Goal: Task Accomplishment & Management: Manage account settings

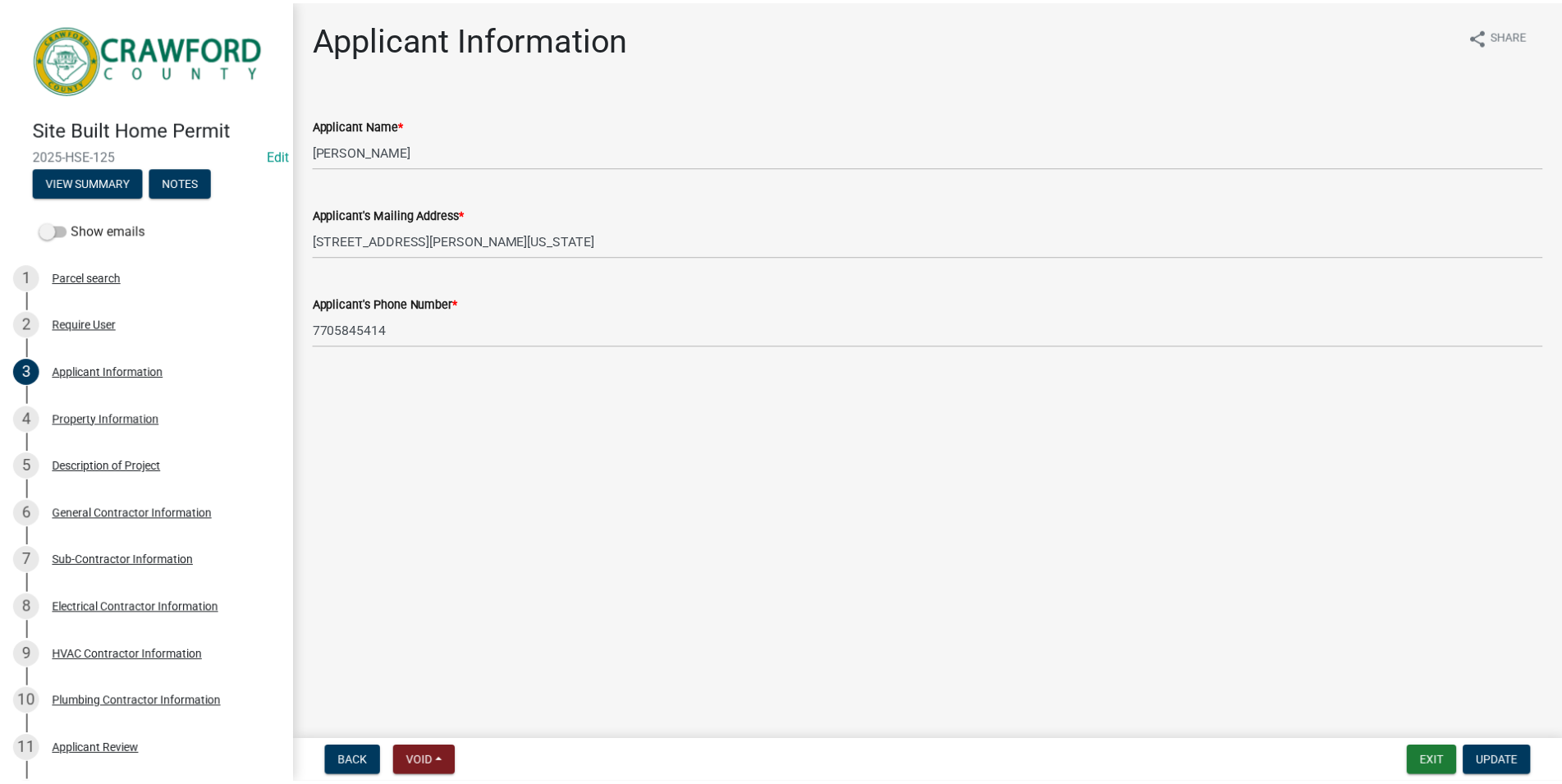
scroll to position [252, 0]
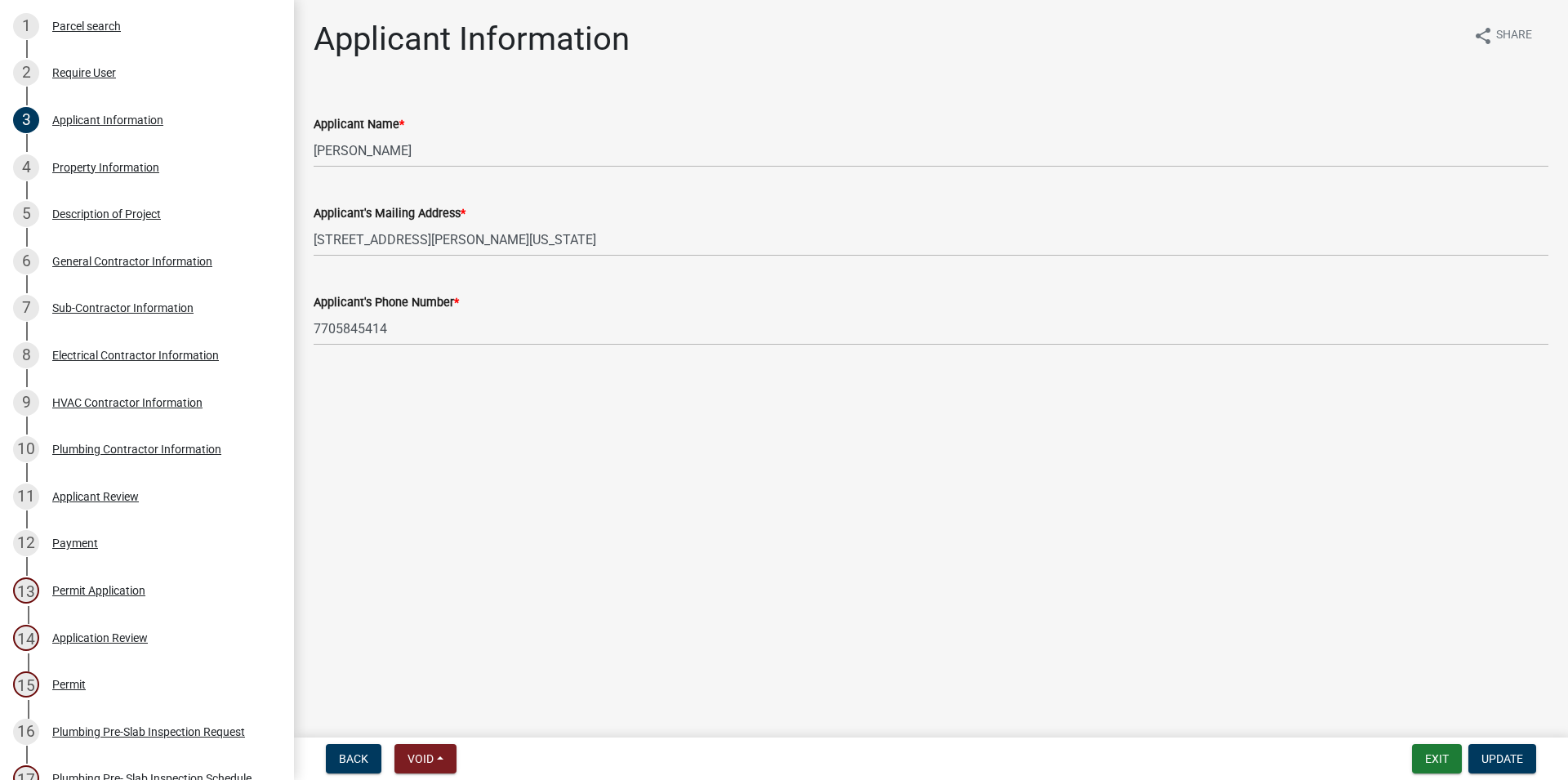
click at [1457, 778] on nav "Back Void Withdraw Lock Expire Void Exit Update" at bounding box center [930, 759] width 1274 height 42
click at [1451, 771] on button "Exit" at bounding box center [1437, 758] width 50 height 29
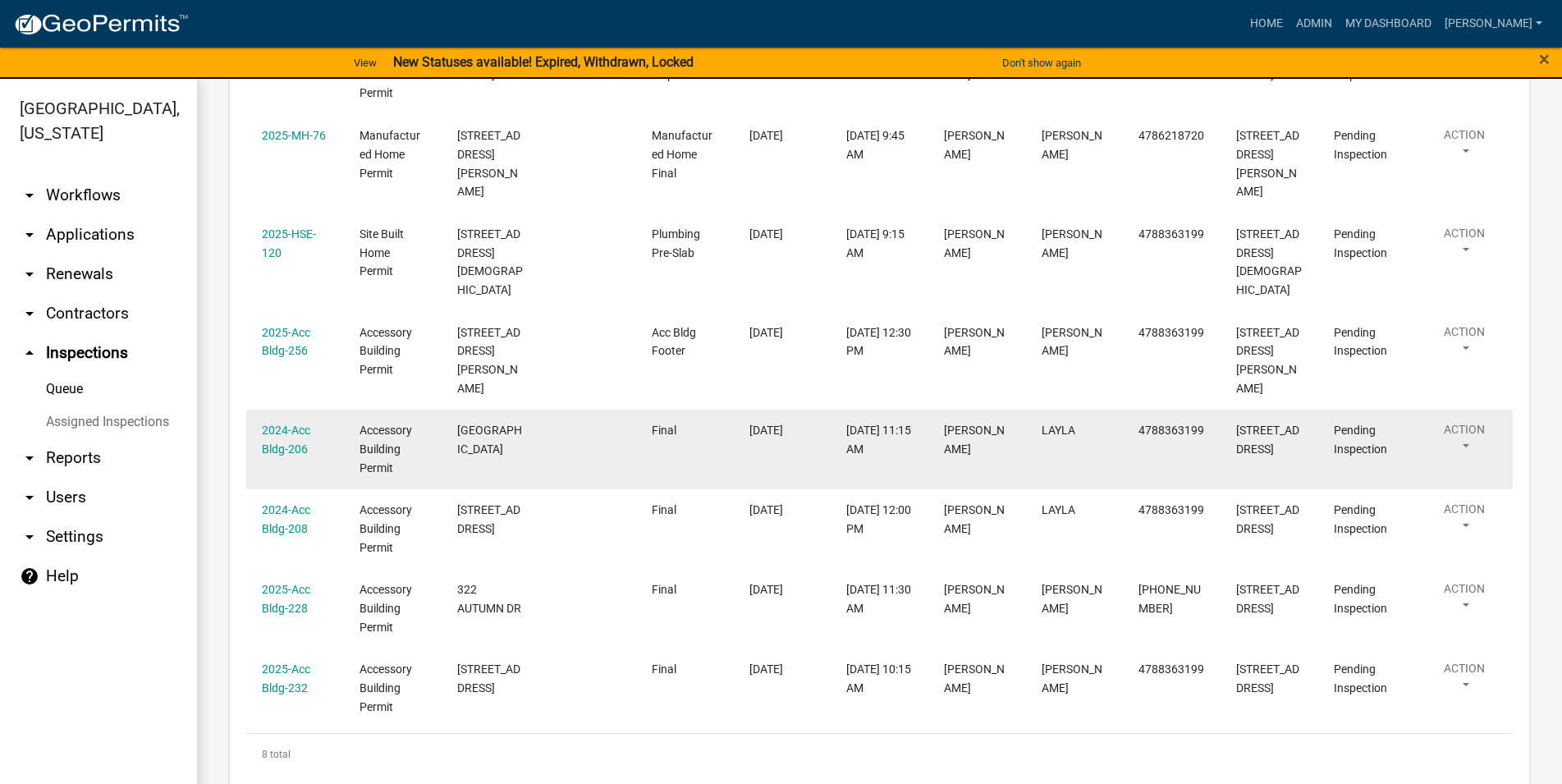
scroll to position [406, 0]
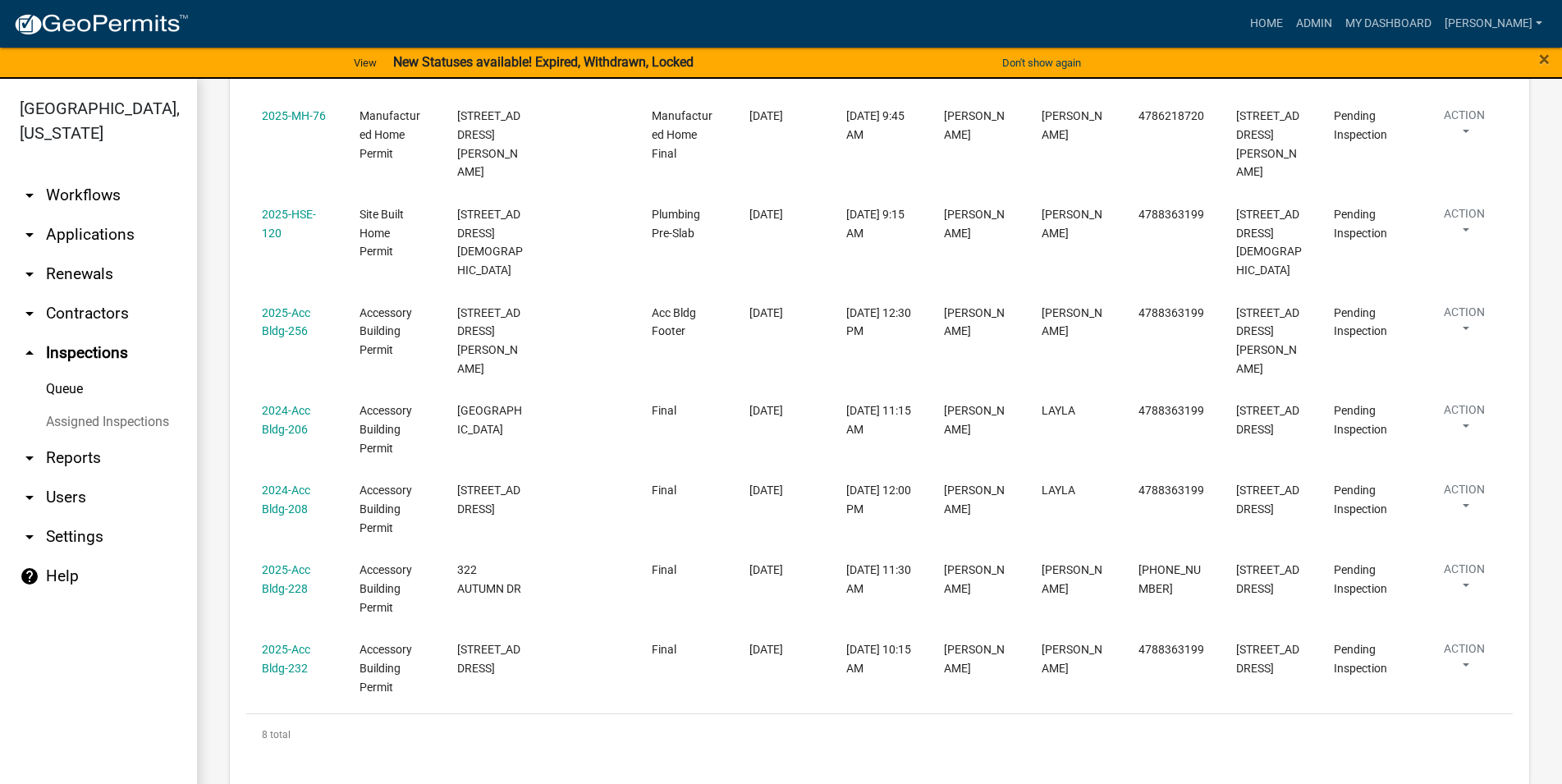
click at [60, 276] on link "arrow_drop_down Renewals" at bounding box center [99, 274] width 197 height 39
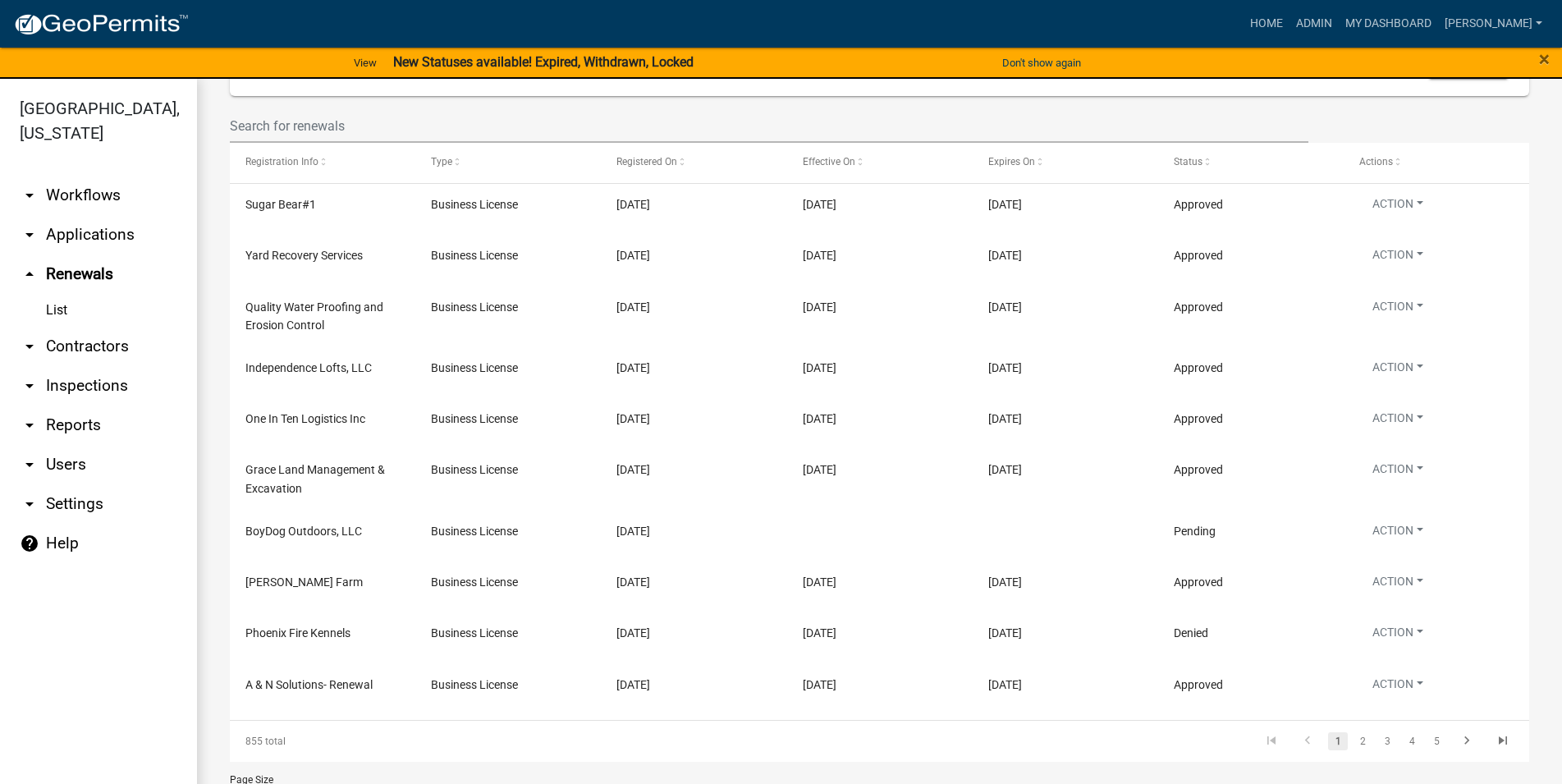
scroll to position [124, 0]
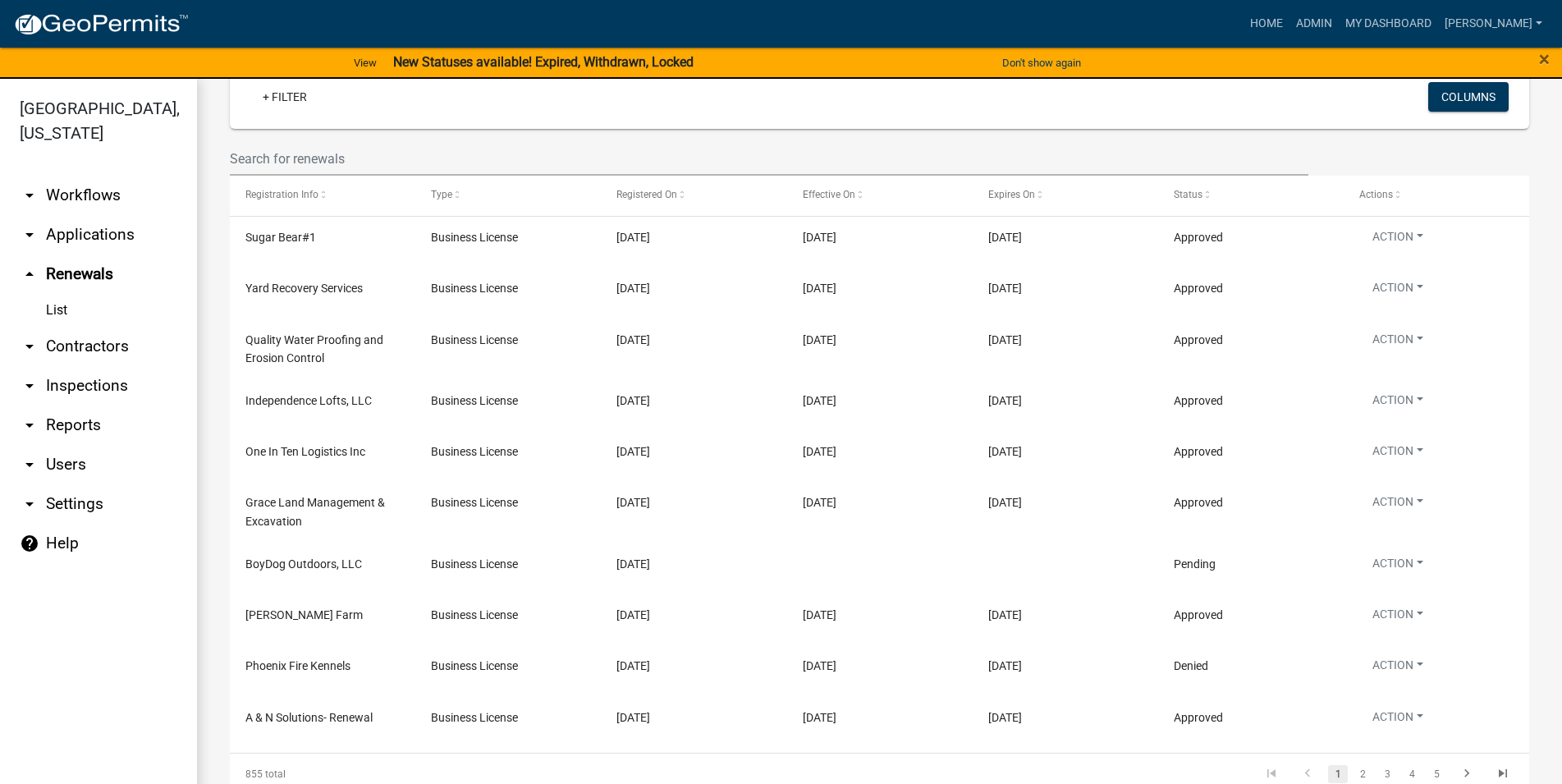
click at [116, 239] on link "arrow_drop_down Applications" at bounding box center [99, 235] width 197 height 39
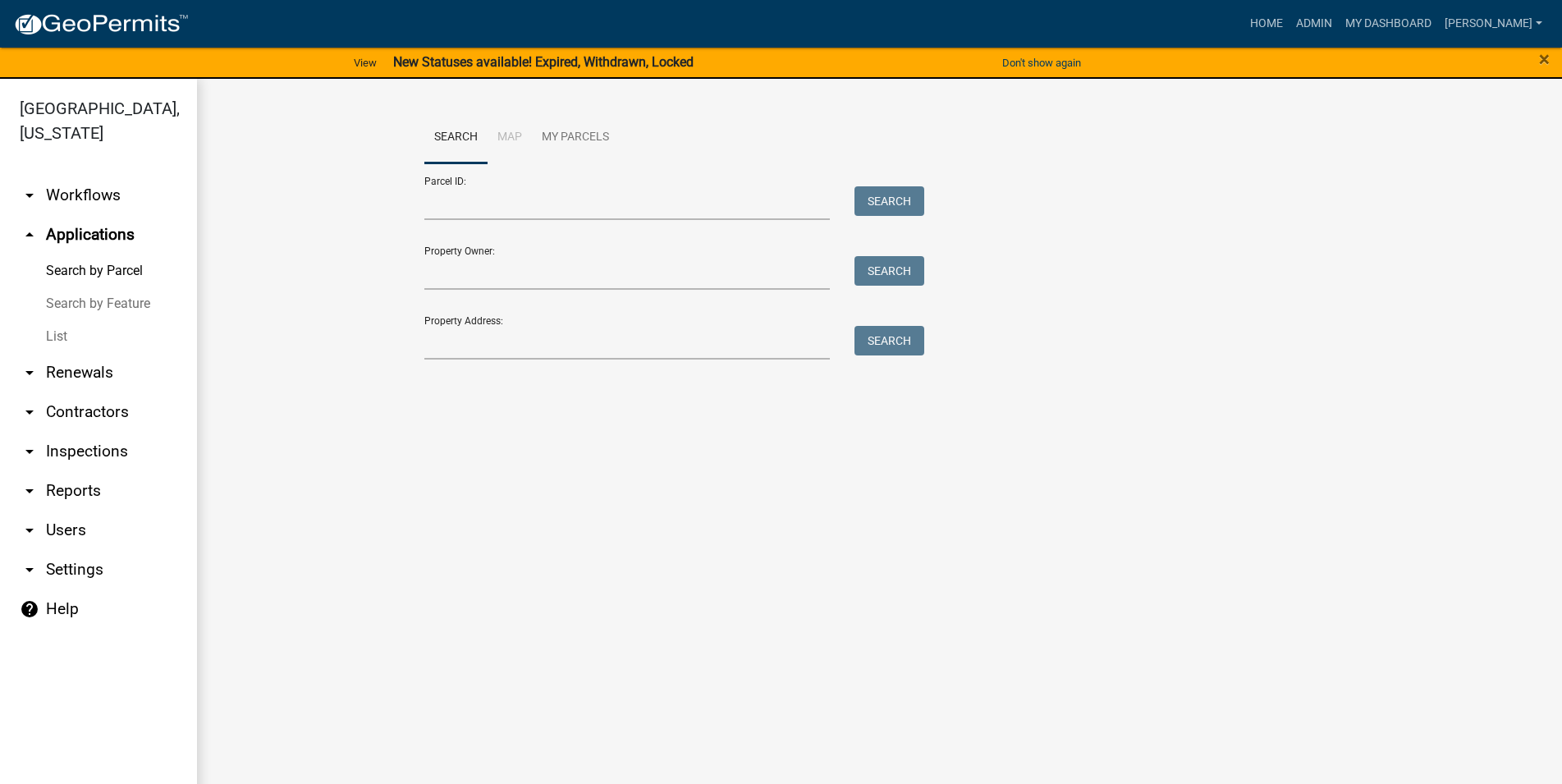
click at [64, 333] on link "List" at bounding box center [99, 336] width 197 height 33
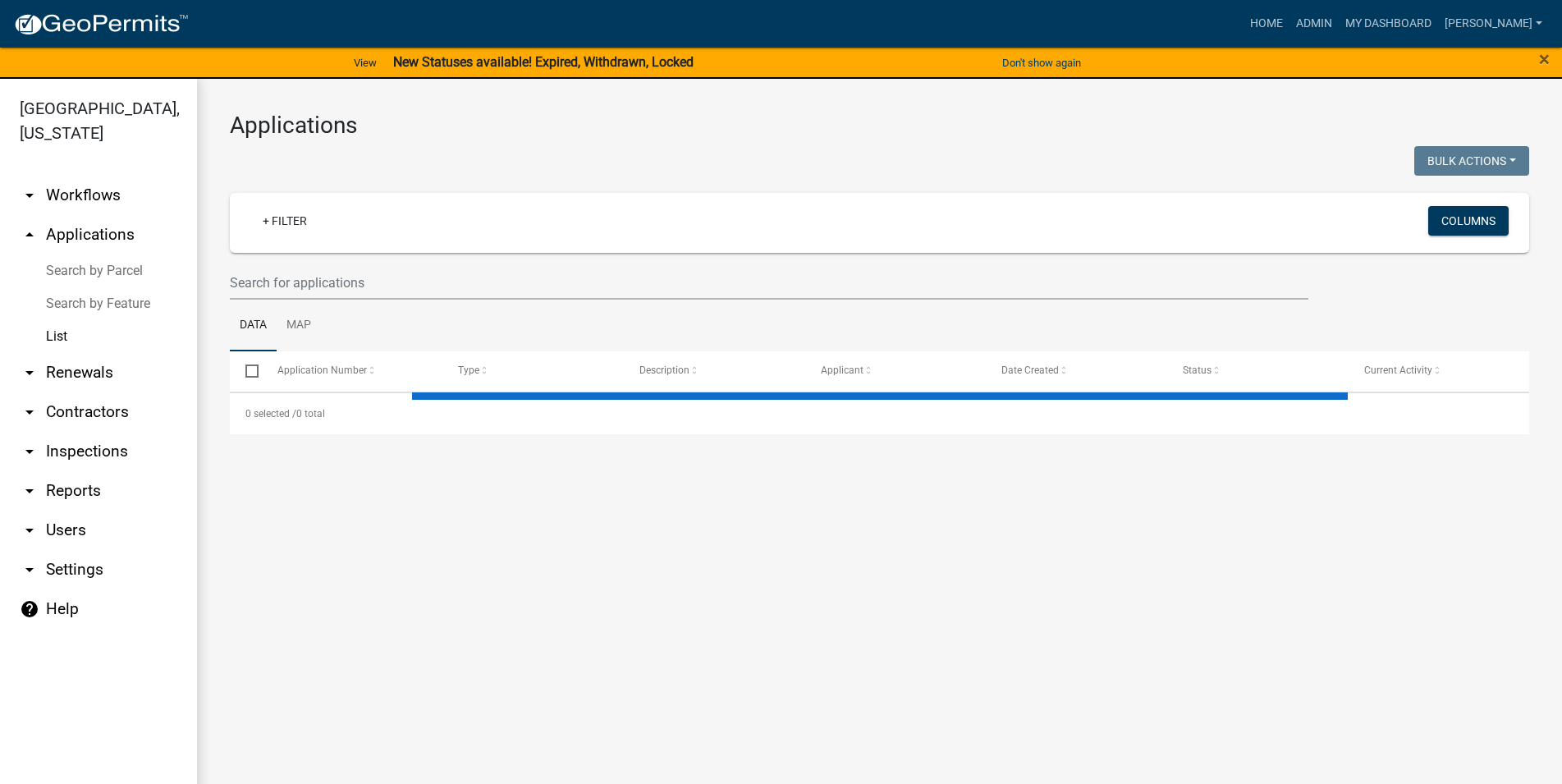
select select "3: 100"
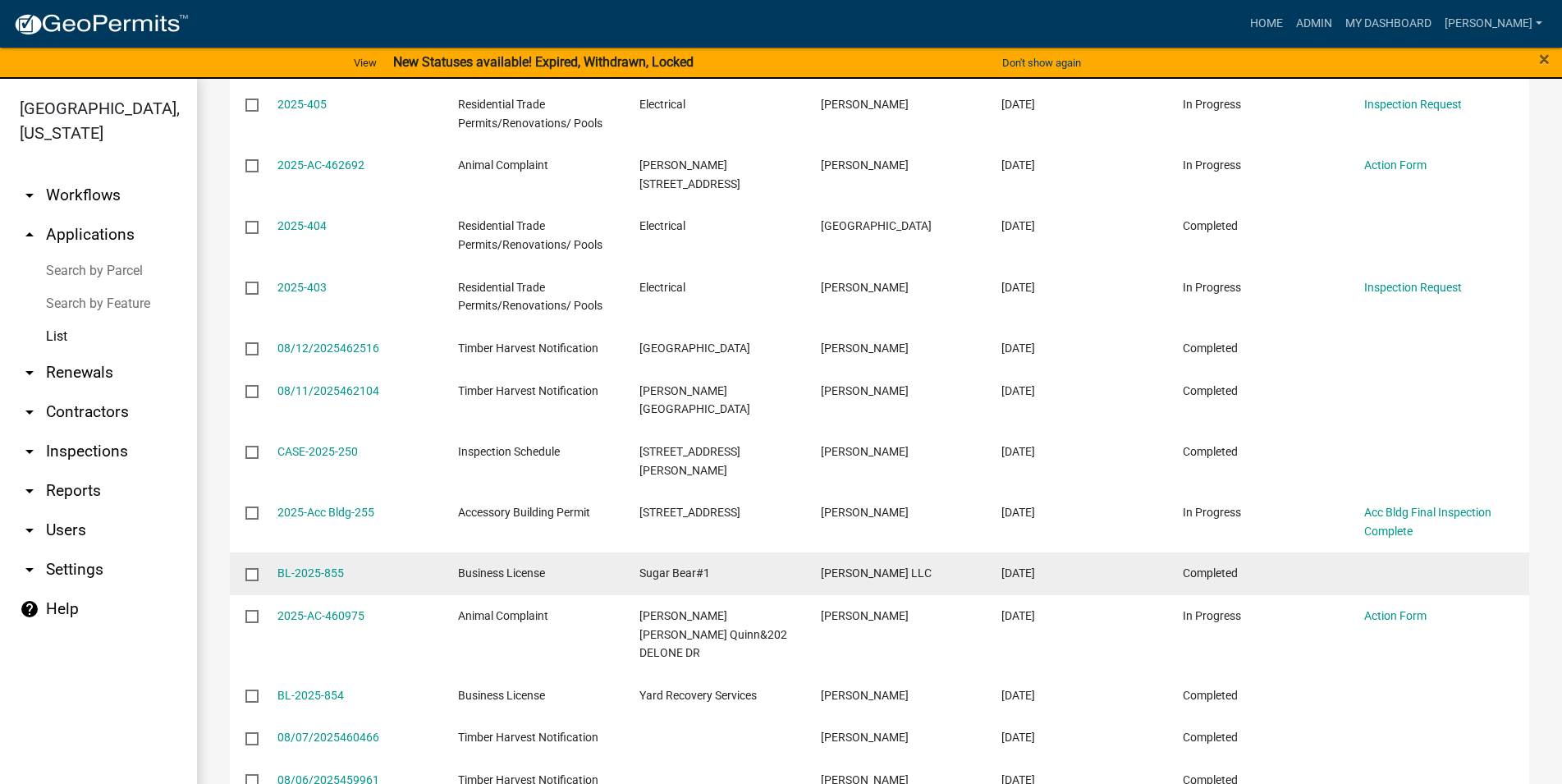
scroll to position [2059, 0]
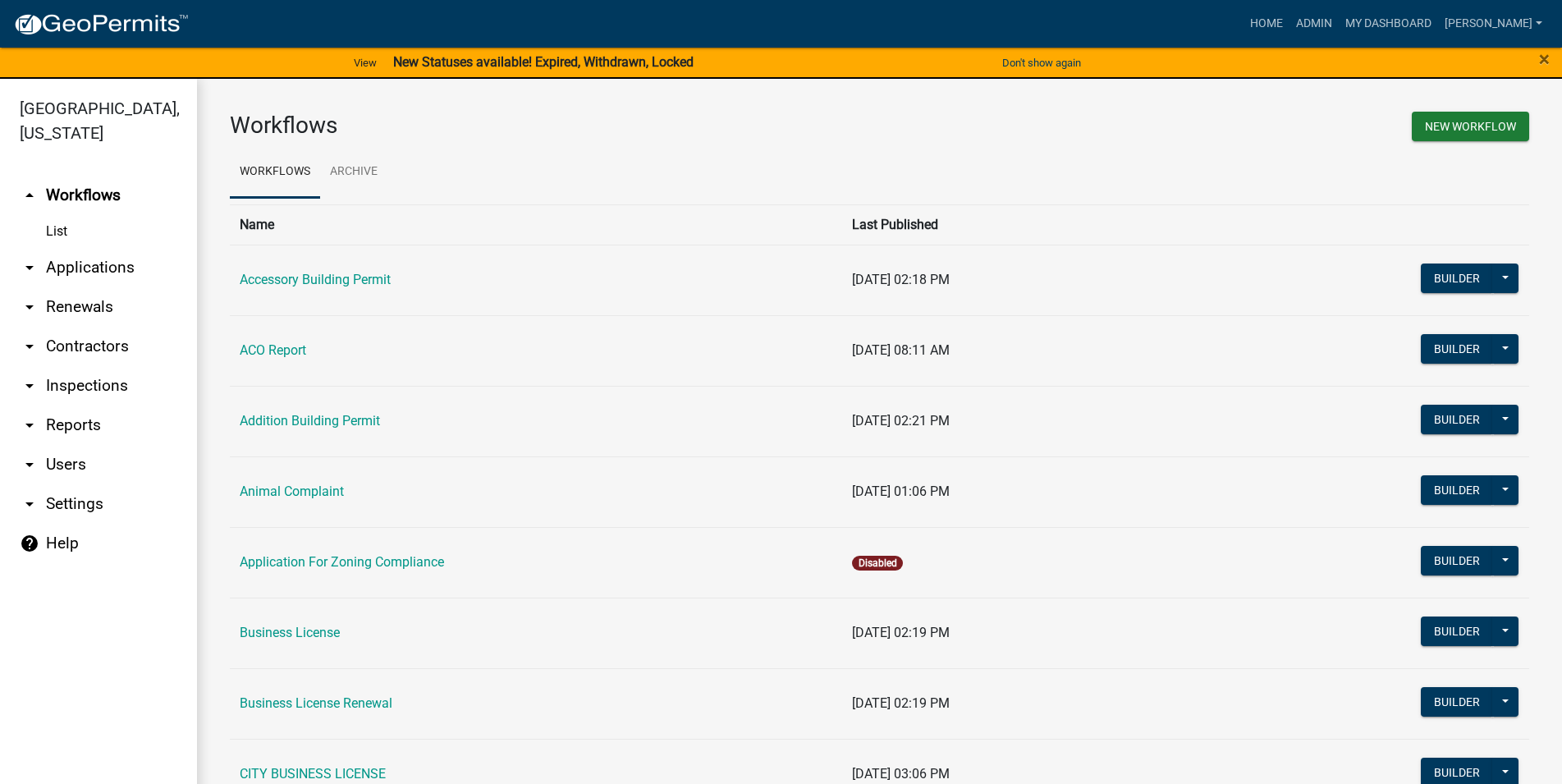
click at [102, 265] on link "arrow_drop_down Applications" at bounding box center [99, 268] width 197 height 39
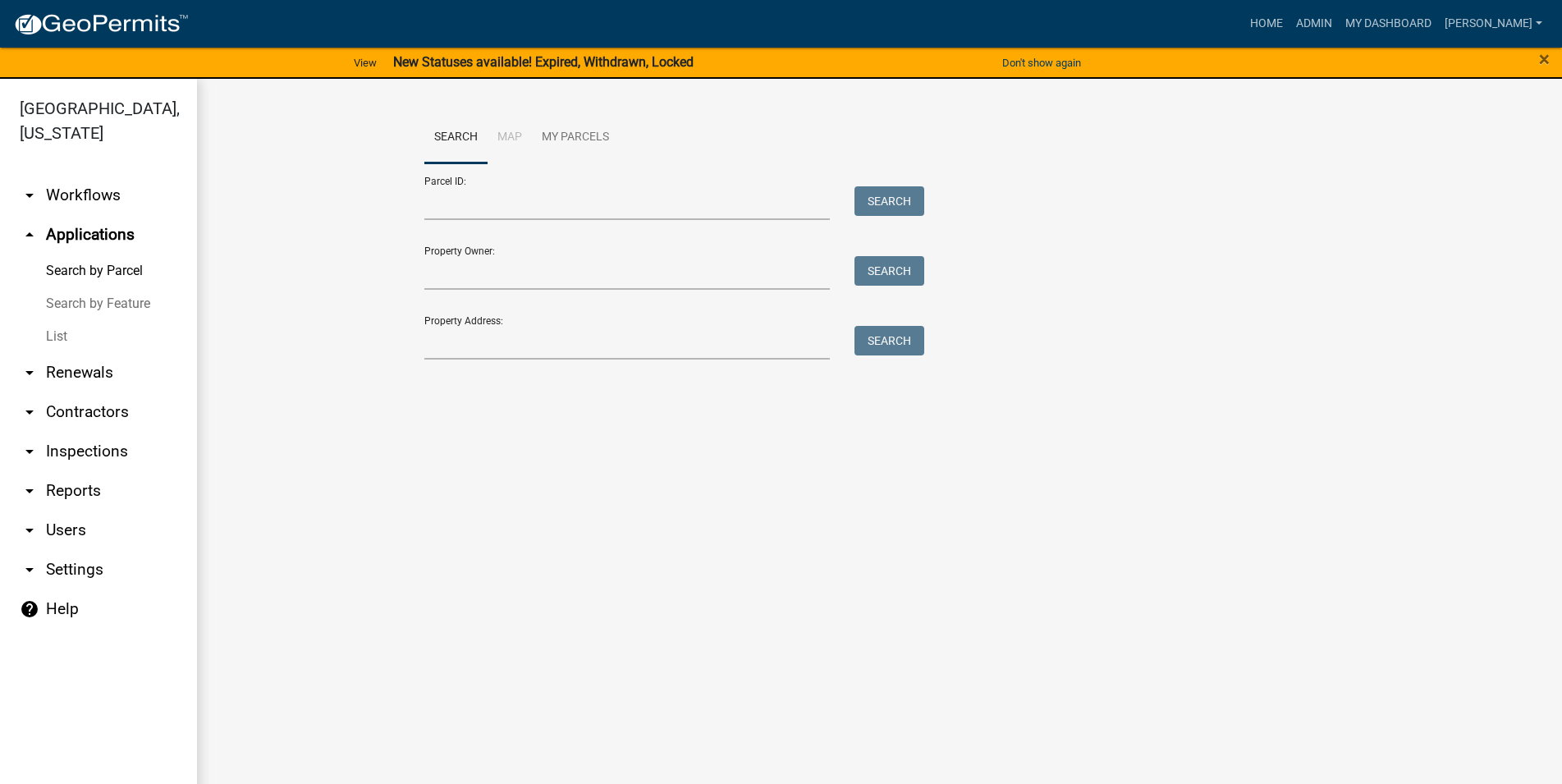
click at [102, 314] on link "Search by Feature" at bounding box center [99, 303] width 197 height 33
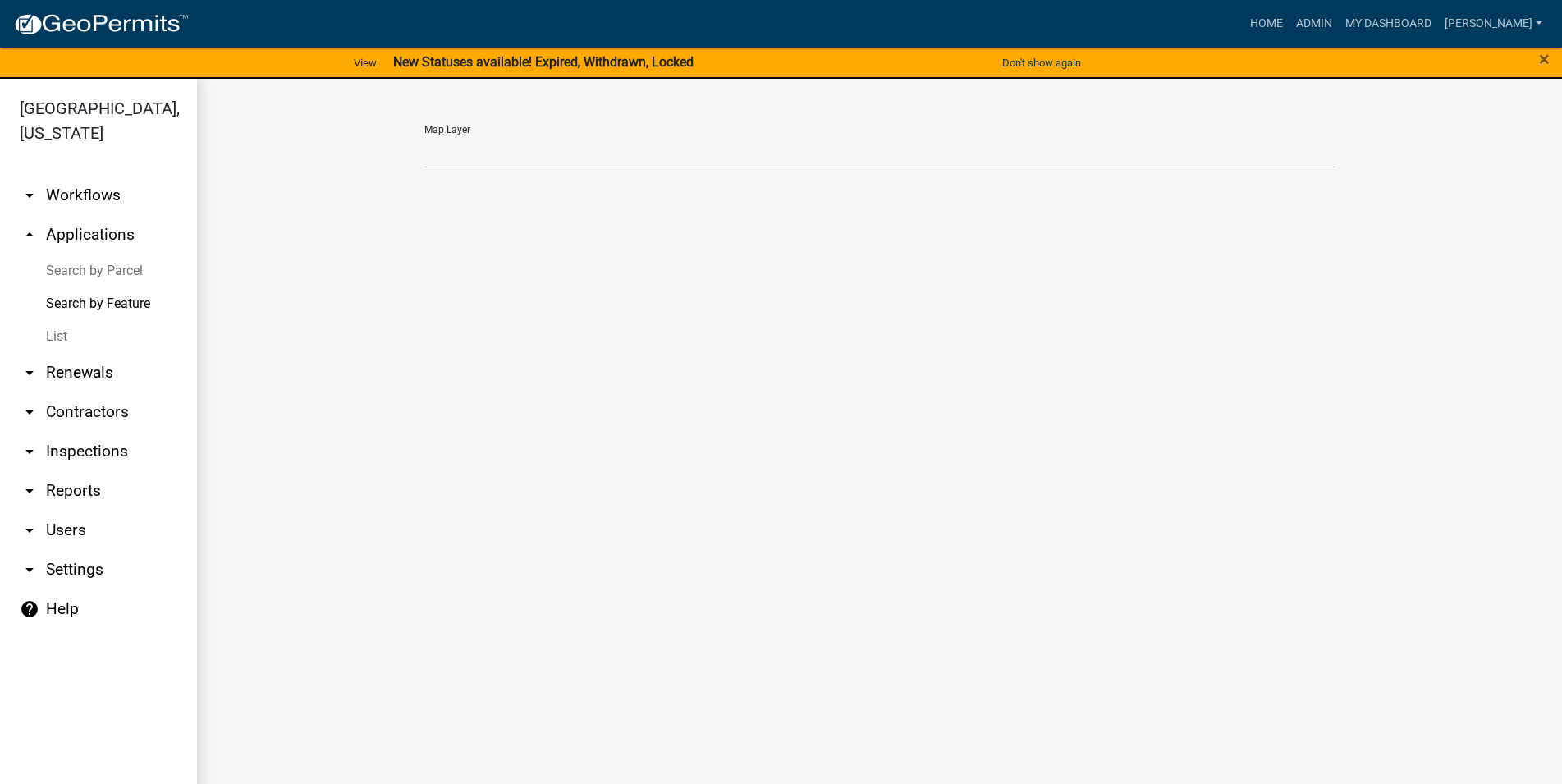
click at [71, 344] on link "List" at bounding box center [99, 336] width 197 height 33
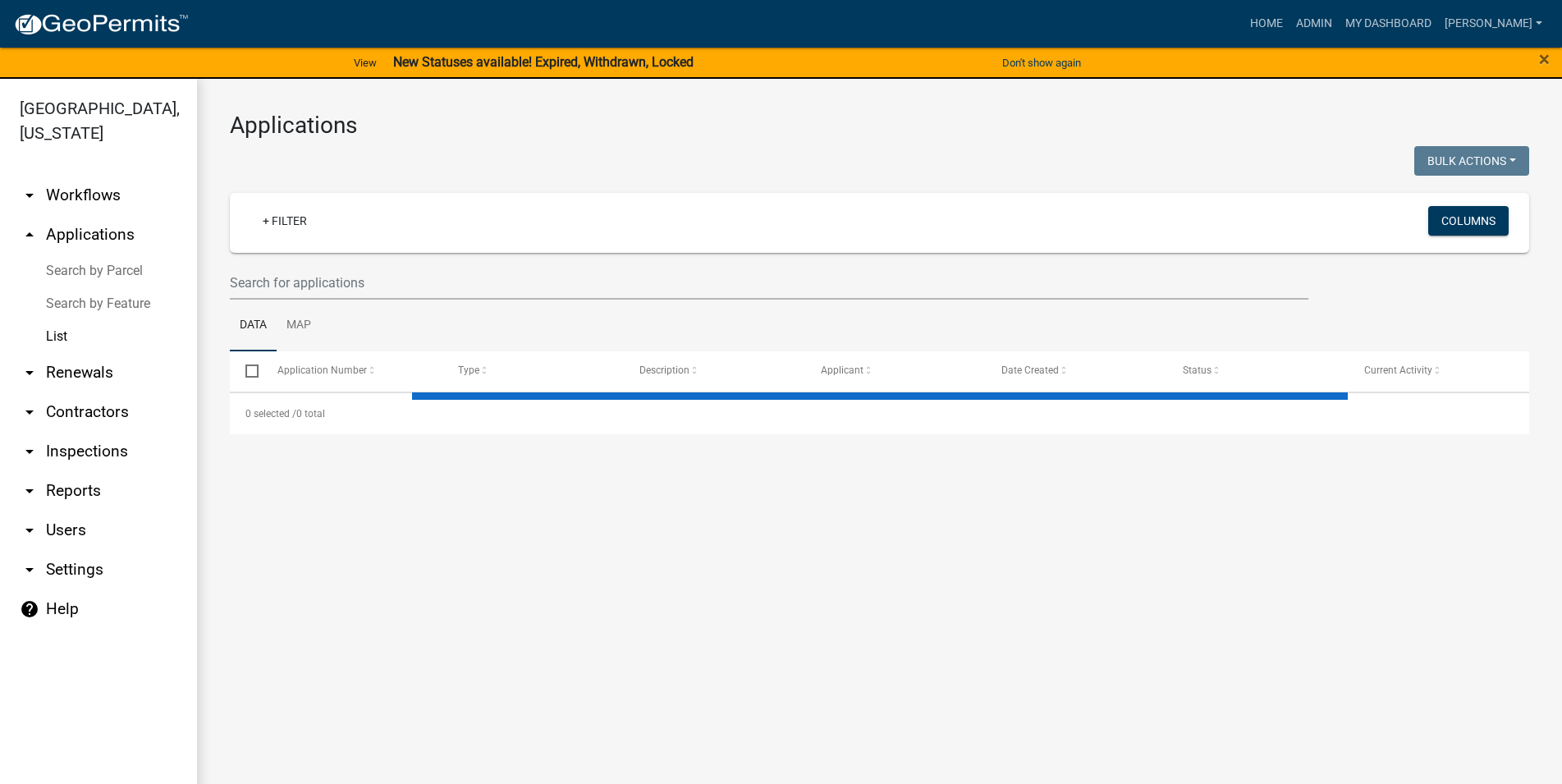
select select "3: 100"
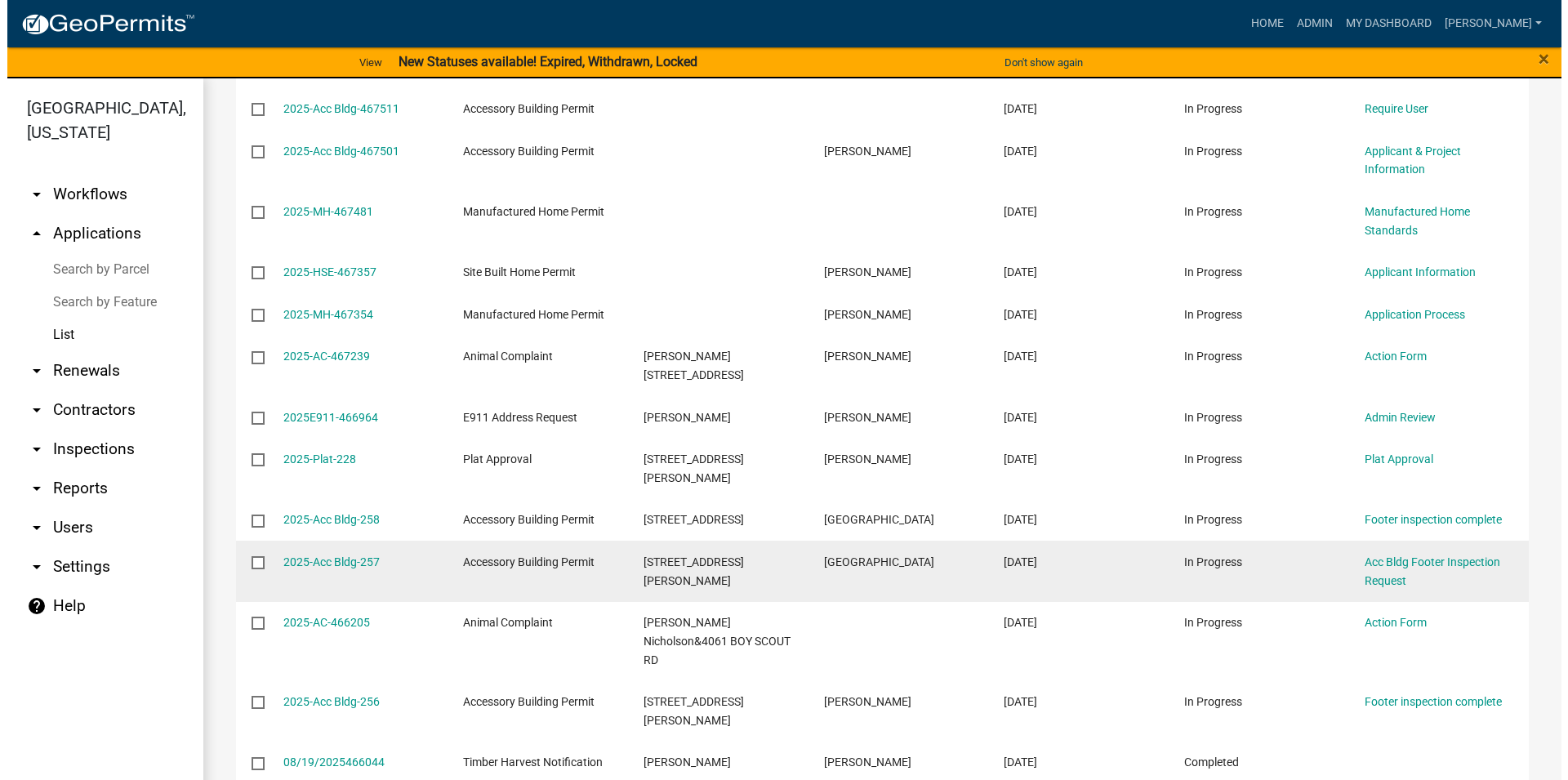
scroll to position [559, 0]
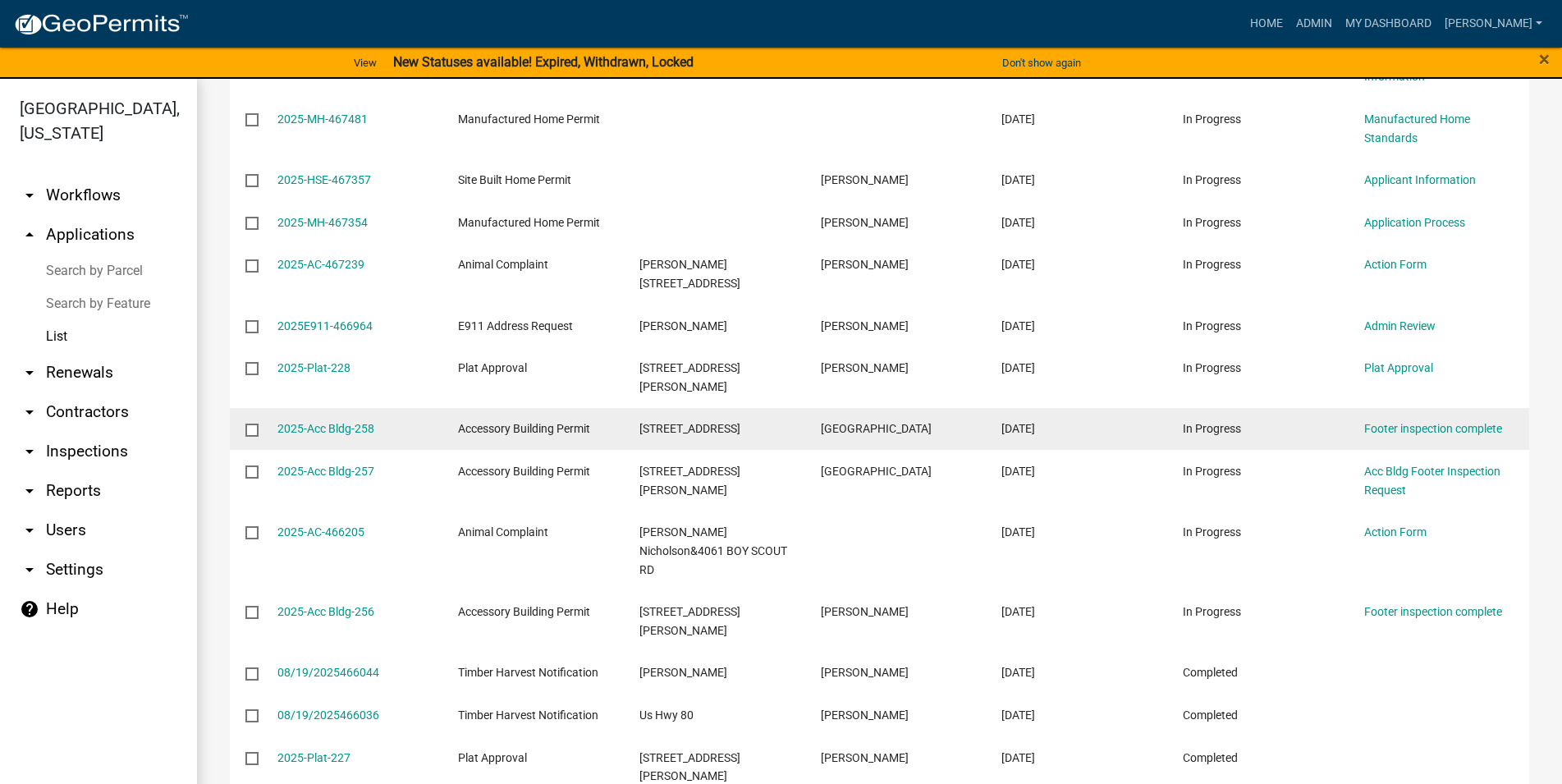
click at [1389, 408] on datatable-body-cell "Footer inspection complete" at bounding box center [1438, 429] width 181 height 43
click at [1390, 420] on div "Footer inspection complete" at bounding box center [1439, 428] width 149 height 19
click at [1392, 422] on link "Footer inspection complete" at bounding box center [1433, 428] width 138 height 13
